Goal: Book appointment/travel/reservation

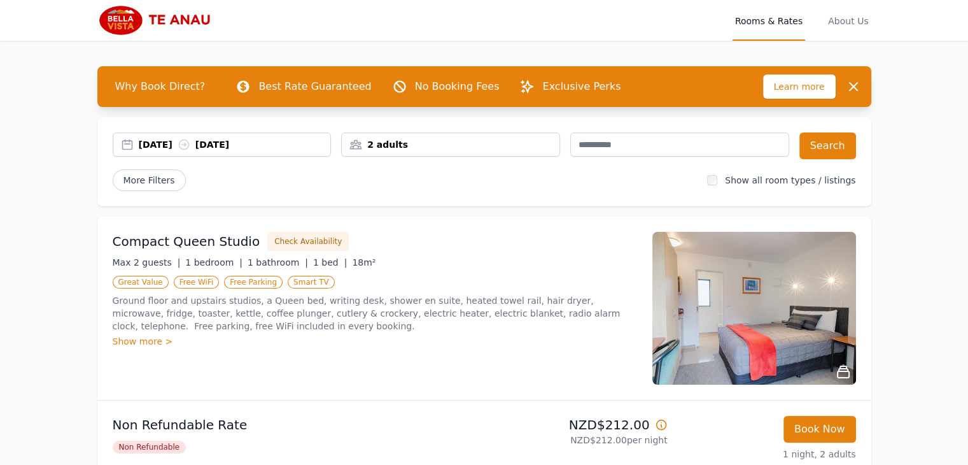
click at [171, 146] on div "[DATE] [DATE]" at bounding box center [235, 144] width 192 height 13
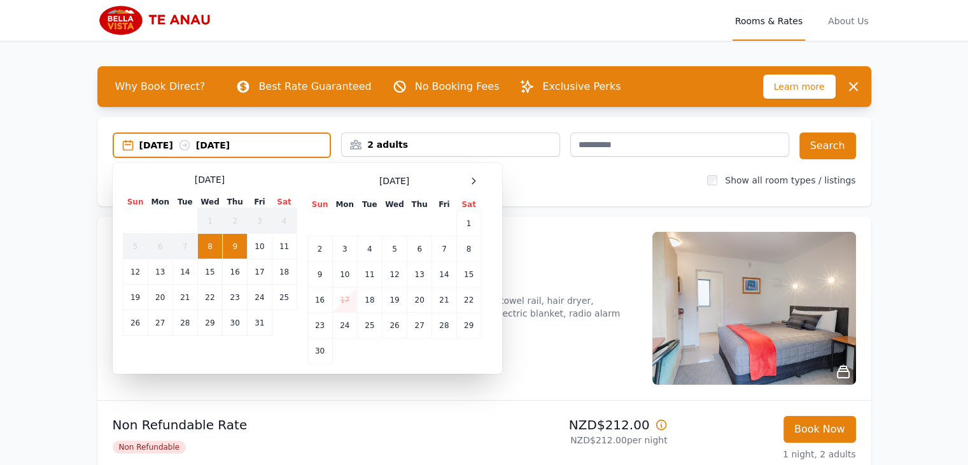
click at [472, 188] on div "[DATE] Sun Mon Tue Wed Thu Fri Sat 1 2 3 4 5 6 7 8 9 10 11 12 13 14 15 16 17 18…" at bounding box center [394, 268] width 174 height 190
click at [472, 181] on icon at bounding box center [474, 181] width 10 height 10
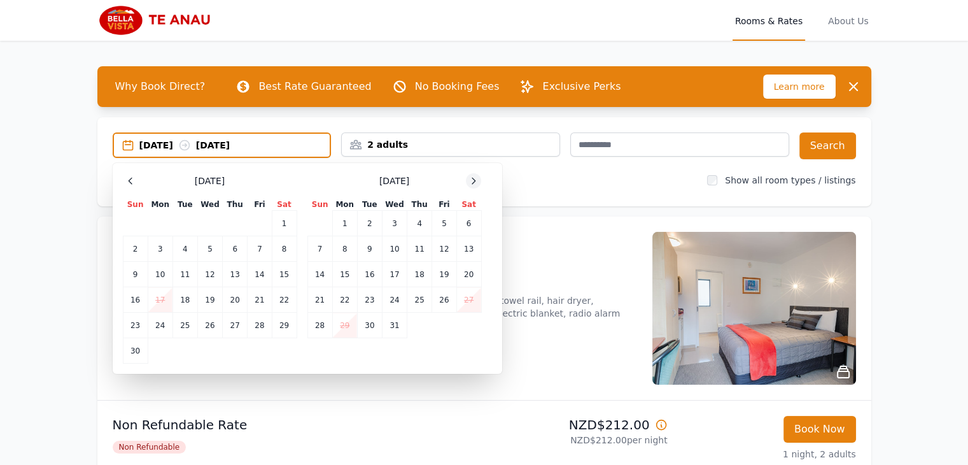
click at [472, 181] on icon at bounding box center [474, 181] width 10 height 10
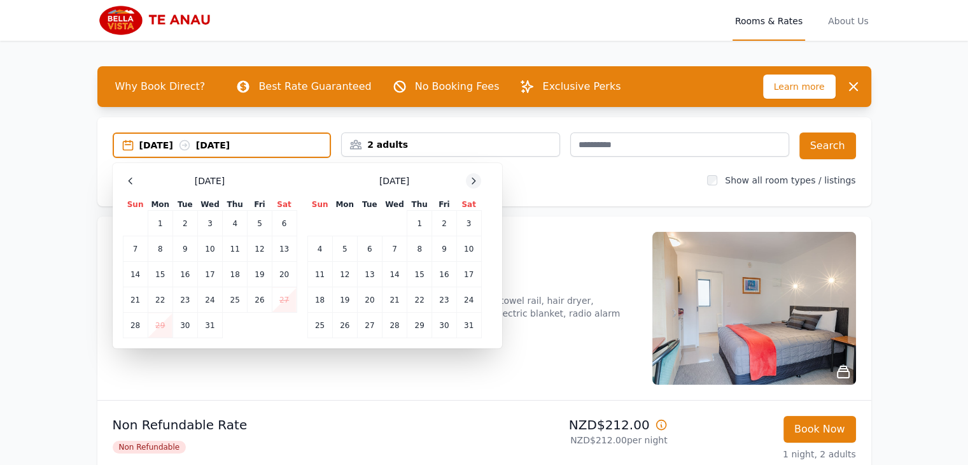
click at [472, 181] on icon at bounding box center [474, 181] width 10 height 10
click at [420, 217] on td "5" at bounding box center [419, 223] width 25 height 25
click at [469, 220] on td "7" at bounding box center [468, 223] width 25 height 25
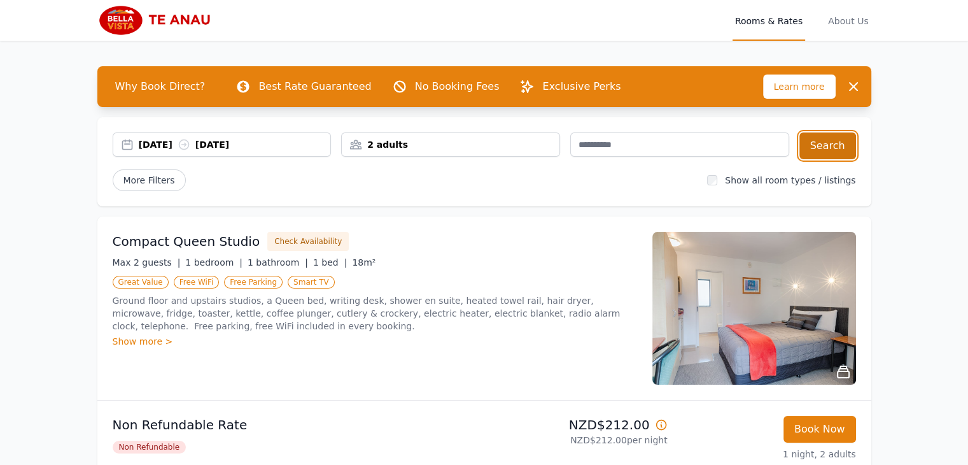
click at [822, 145] on button "Search" at bounding box center [828, 145] width 57 height 27
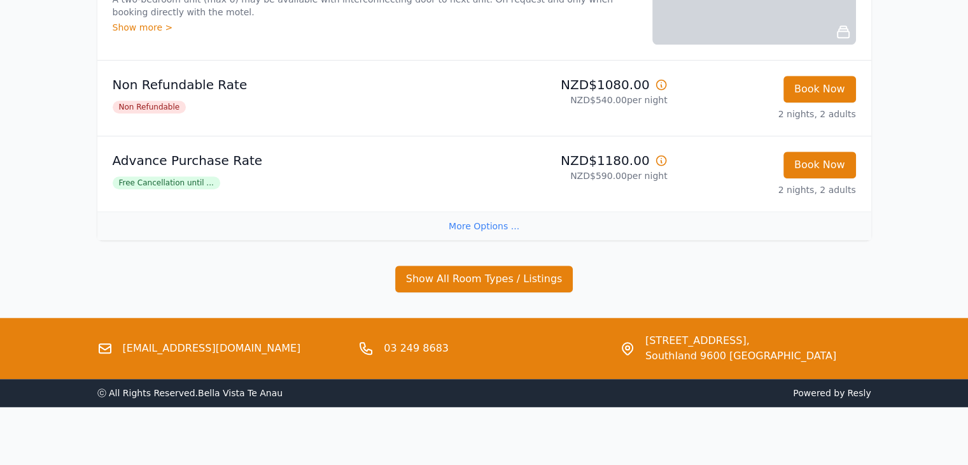
scroll to position [970, 0]
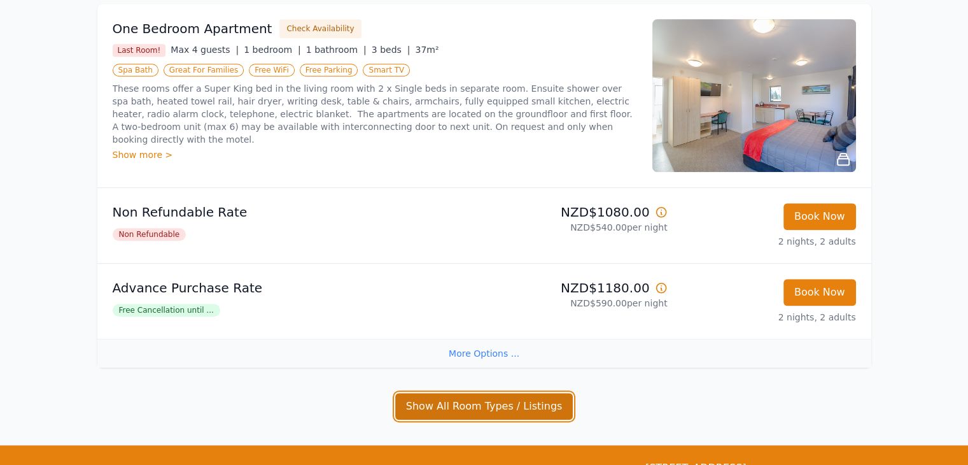
click at [458, 398] on button "Show All Room Types / Listings" at bounding box center [484, 406] width 178 height 27
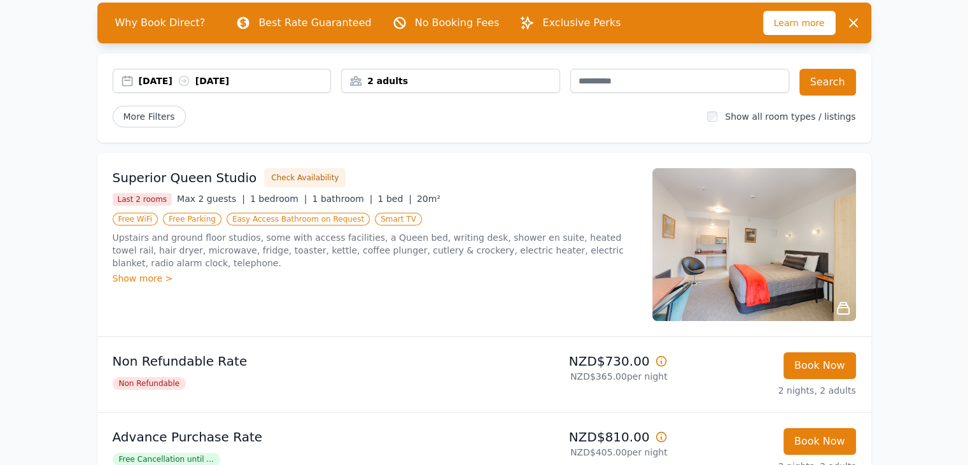
scroll to position [64, 0]
